Goal: Check status: Check status

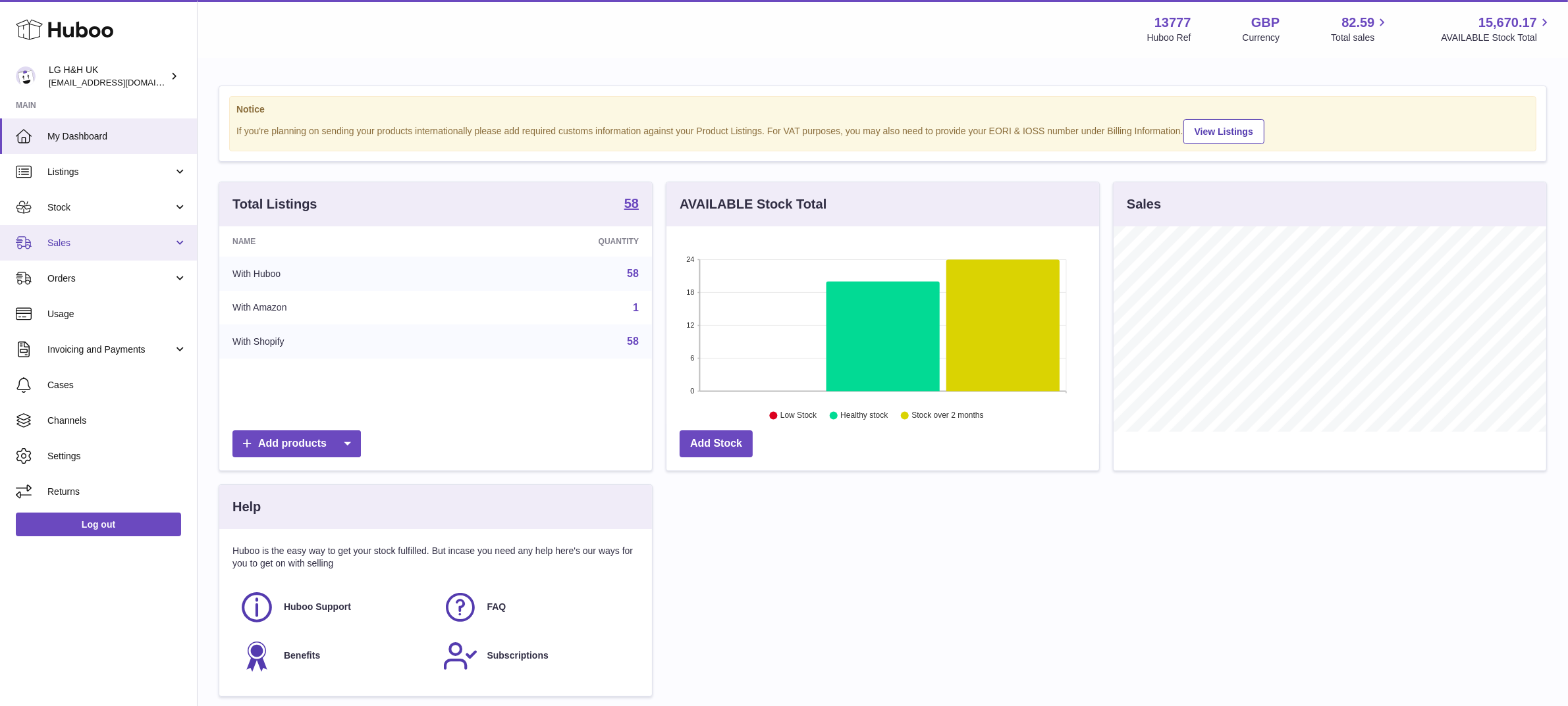
scroll to position [205, 433]
click at [67, 250] on link "Sales" at bounding box center [98, 243] width 197 height 36
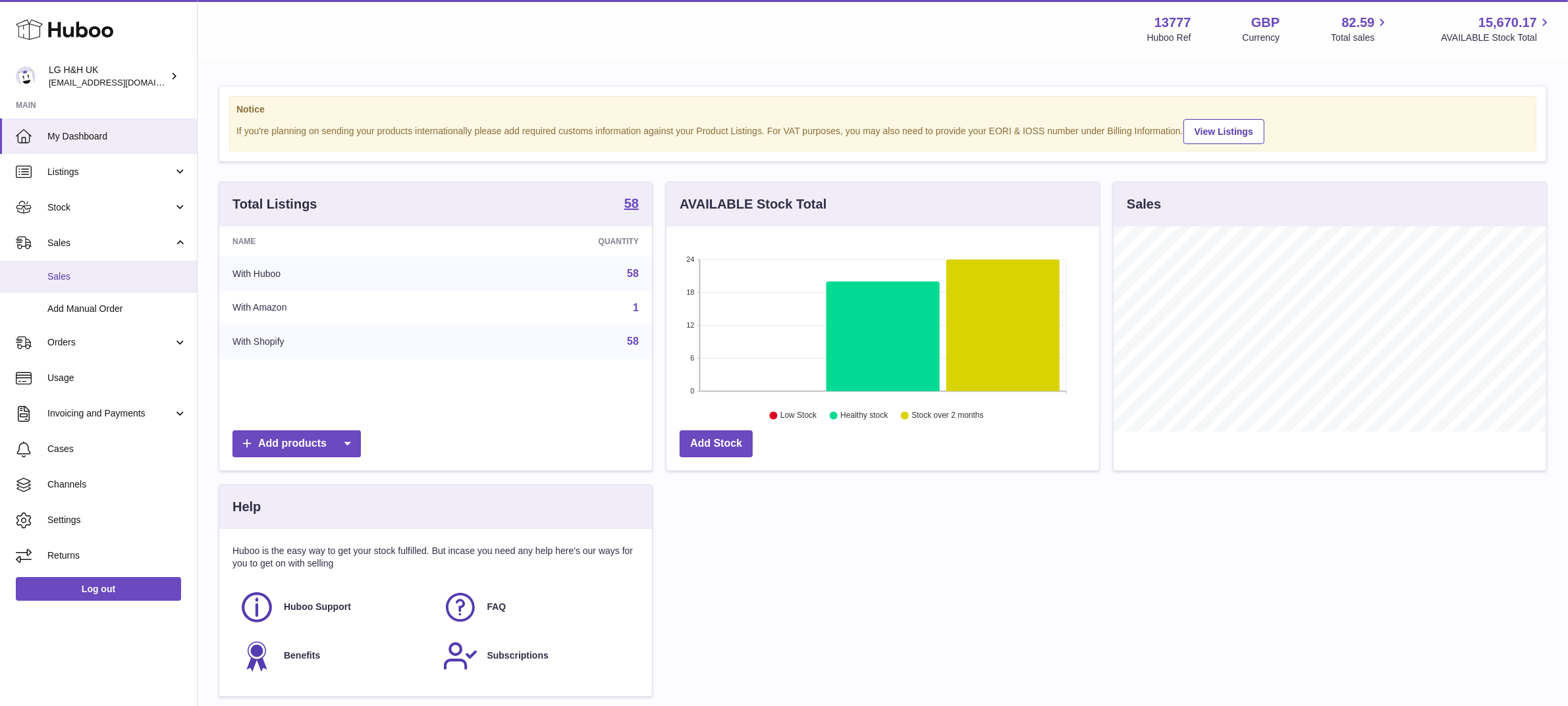
click at [73, 273] on span "Sales" at bounding box center [117, 277] width 140 height 13
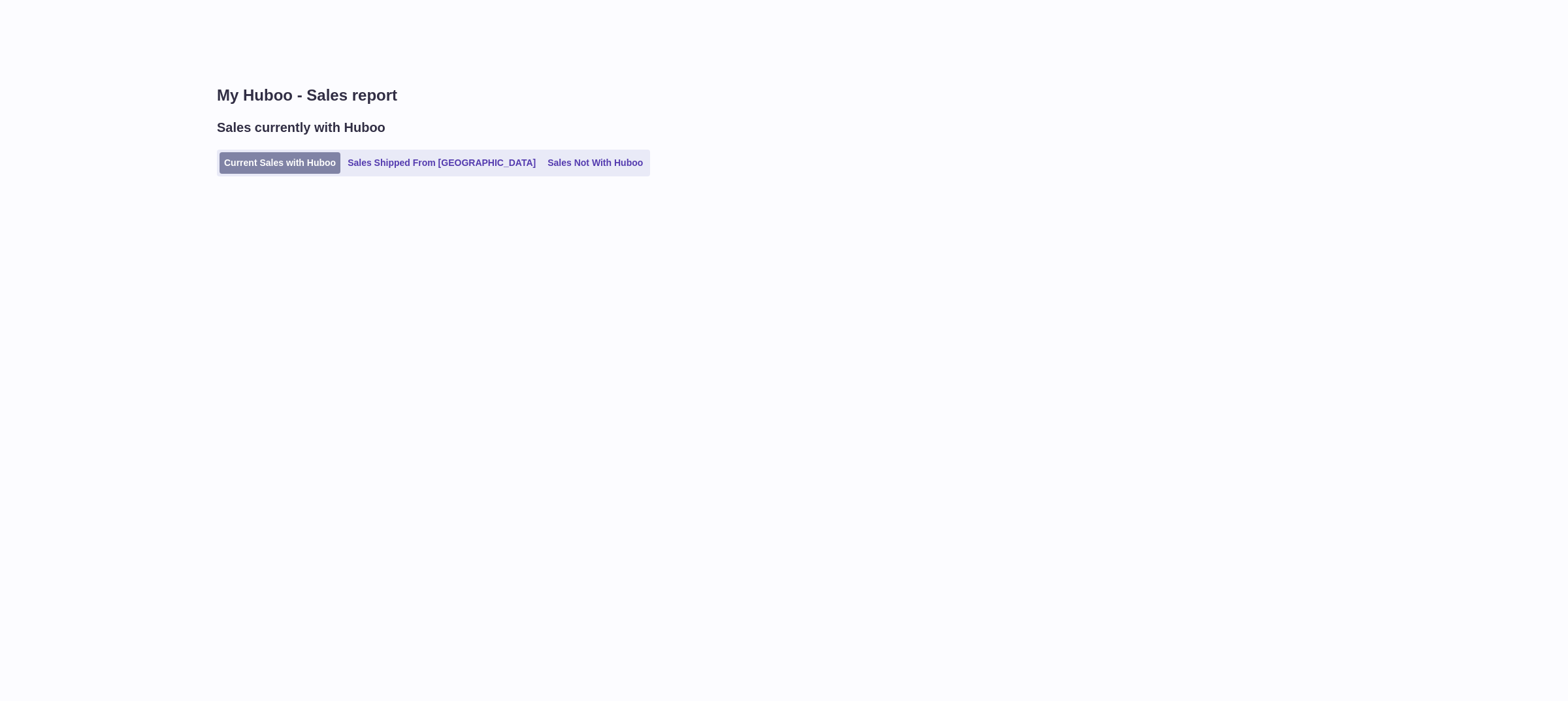
click at [293, 162] on link "Current Sales with Huboo" at bounding box center [280, 163] width 121 height 22
